Goal: Find specific page/section: Find specific page/section

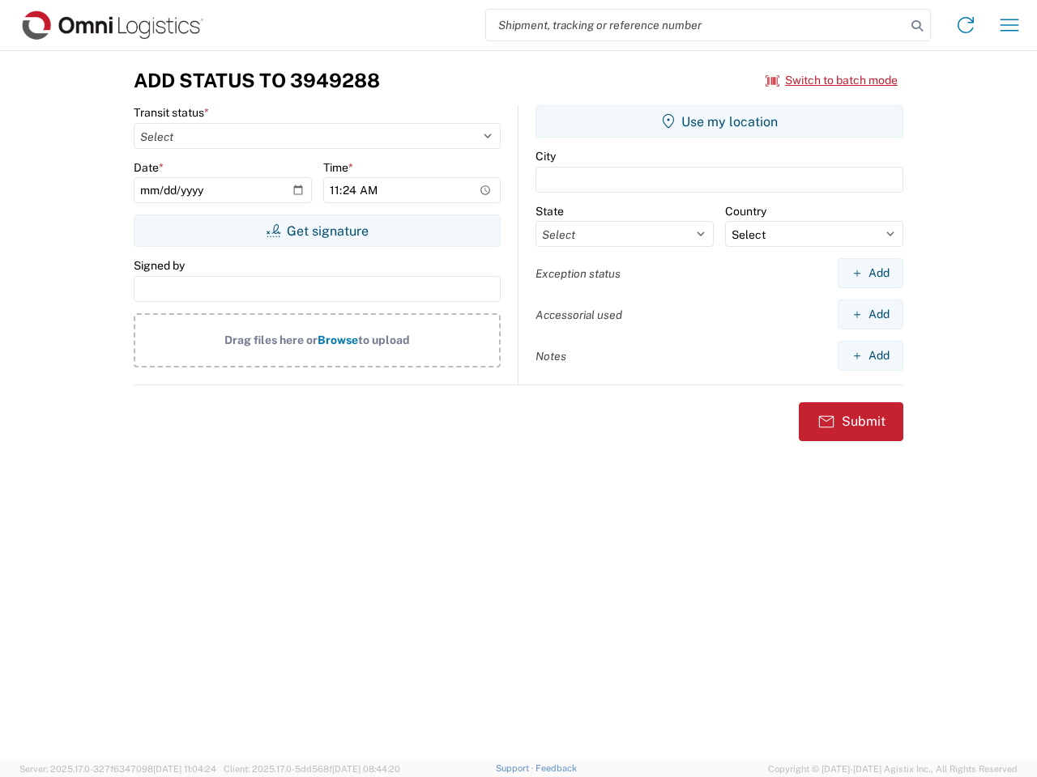
click at [696, 25] on input "search" at bounding box center [695, 25] width 419 height 31
click at [917, 26] on icon at bounding box center [916, 26] width 23 height 23
click at [965, 25] on icon at bounding box center [965, 25] width 26 height 26
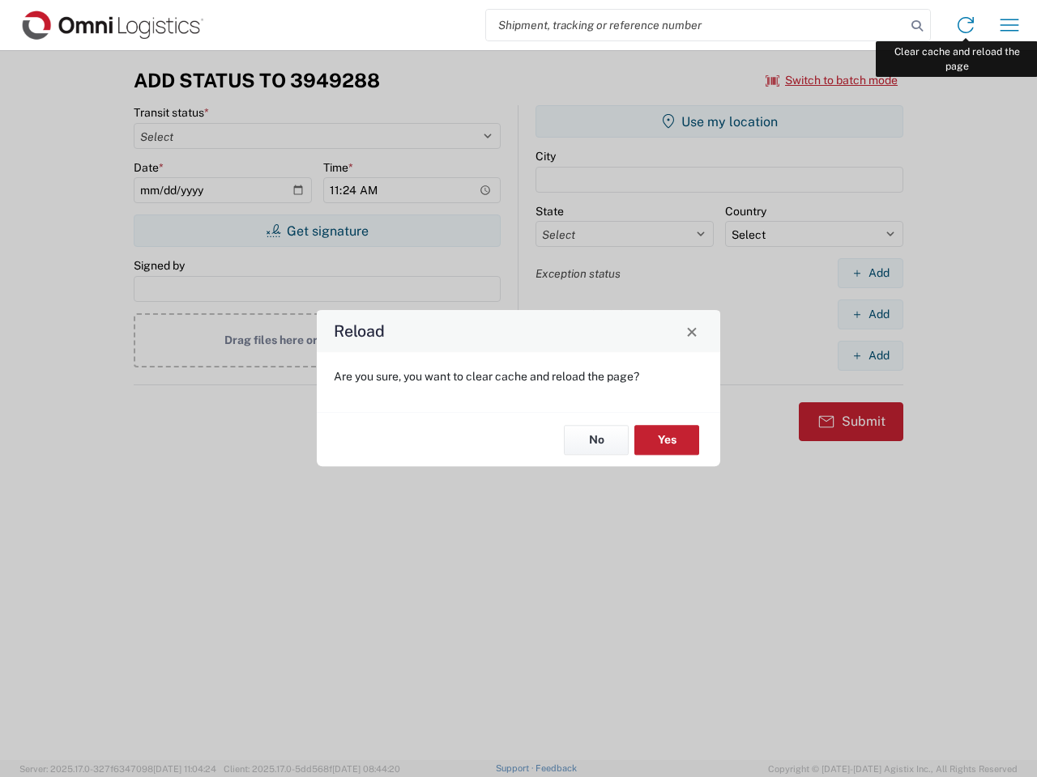
click at [1009, 25] on div "Reload Are you sure, you want to clear cache and reload the page? No Yes" at bounding box center [518, 388] width 1037 height 777
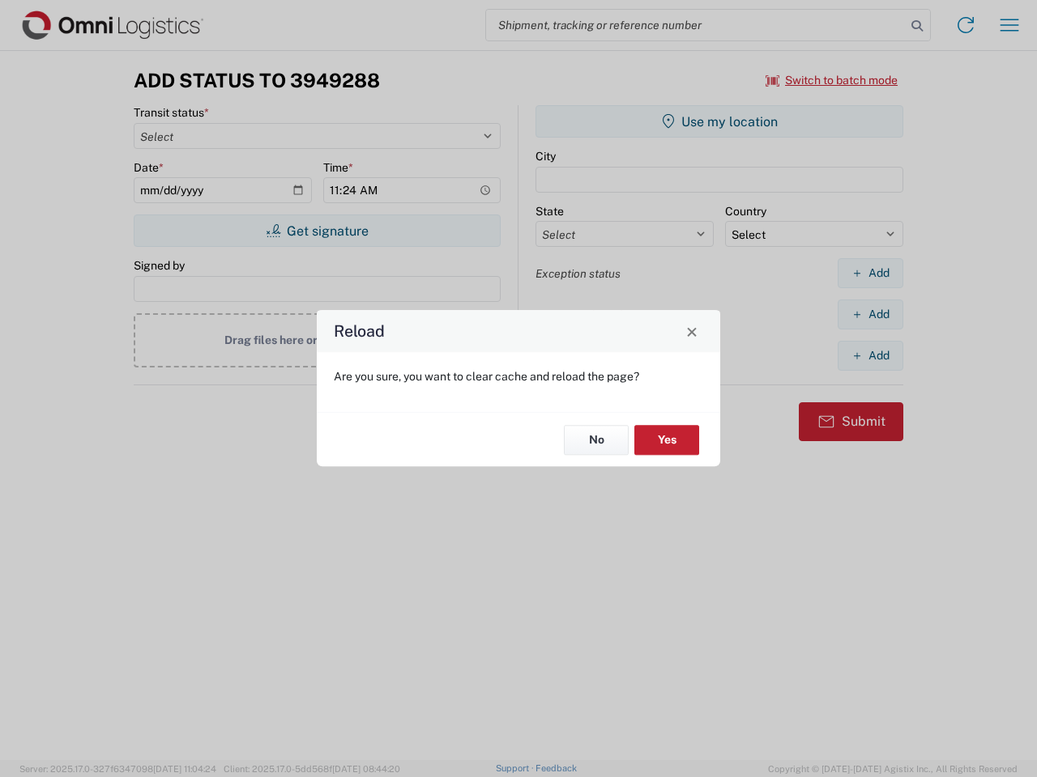
click at [832, 80] on div "Reload Are you sure, you want to clear cache and reload the page? No Yes" at bounding box center [518, 388] width 1037 height 777
click at [317, 231] on div "Reload Are you sure, you want to clear cache and reload the page? No Yes" at bounding box center [518, 388] width 1037 height 777
click at [719, 121] on div "Reload Are you sure, you want to clear cache and reload the page? No Yes" at bounding box center [518, 388] width 1037 height 777
click at [870, 273] on div "Reload Are you sure, you want to clear cache and reload the page? No Yes" at bounding box center [518, 388] width 1037 height 777
click at [870, 314] on div "Reload Are you sure, you want to clear cache and reload the page? No Yes" at bounding box center [518, 388] width 1037 height 777
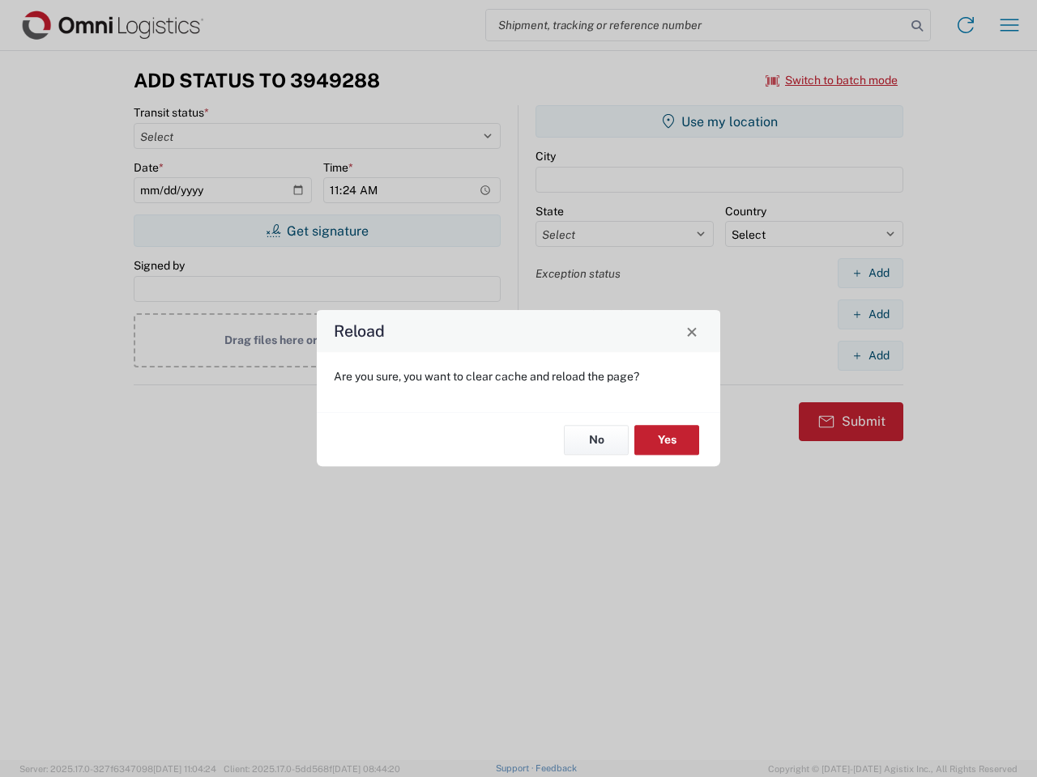
click at [870, 356] on div "Reload Are you sure, you want to clear cache and reload the page? No Yes" at bounding box center [518, 388] width 1037 height 777
